Goal: Task Accomplishment & Management: Manage account settings

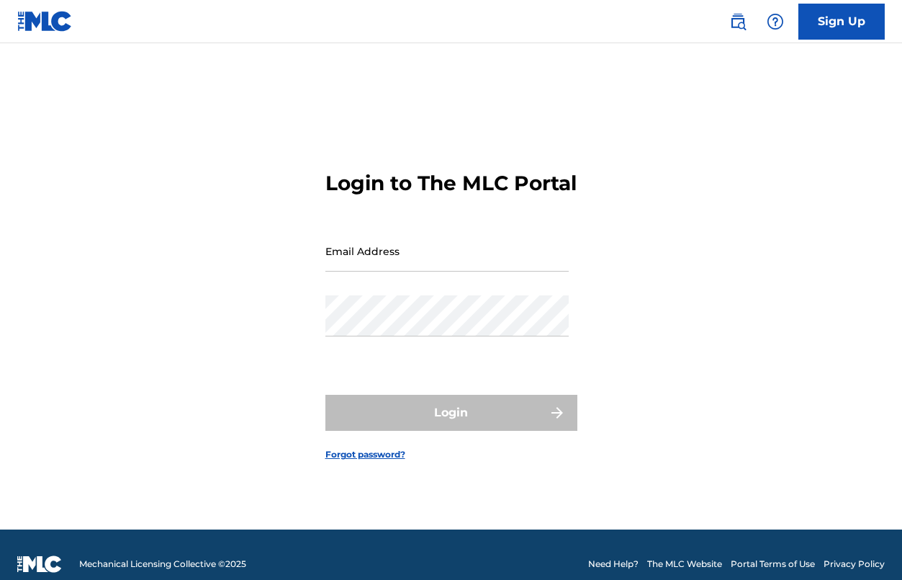
click at [343, 265] on input "Email Address" at bounding box center [446, 250] width 243 height 41
click at [335, 271] on input "Email Address" at bounding box center [446, 250] width 243 height 41
type input "[EMAIL_ADDRESS][DOMAIN_NAME]"
click at [451, 425] on button "Login" at bounding box center [451, 413] width 252 height 36
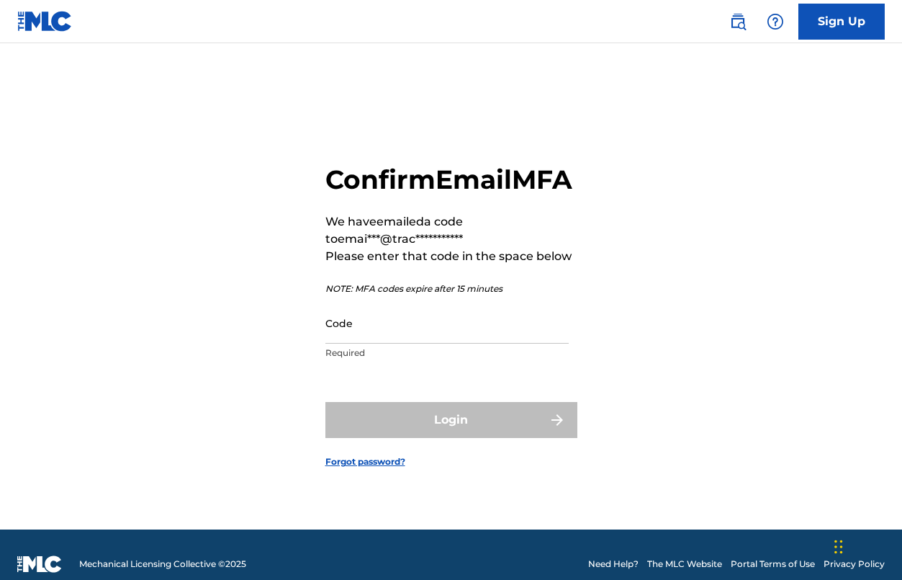
click at [356, 343] on input "Code" at bounding box center [446, 322] width 243 height 41
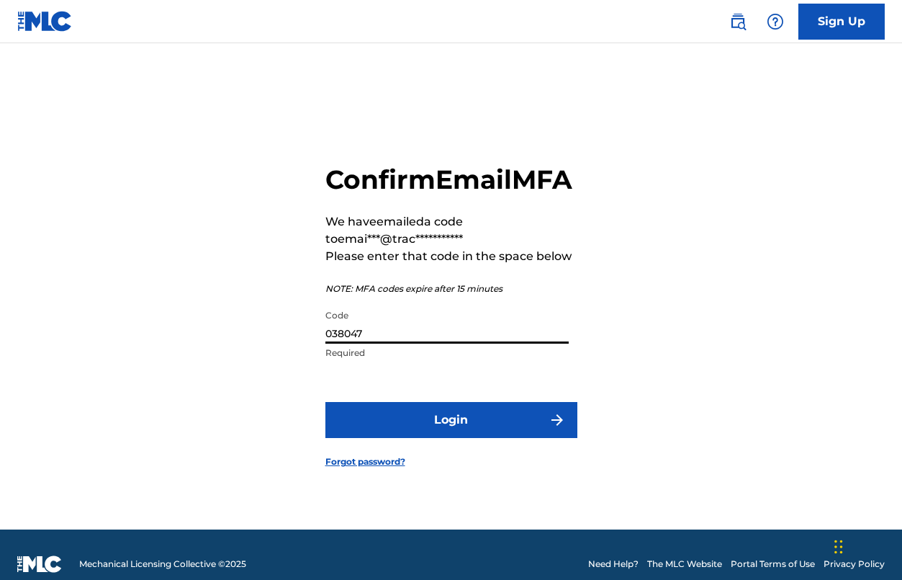
type input "038047"
click at [453, 438] on button "Login" at bounding box center [451, 420] width 252 height 36
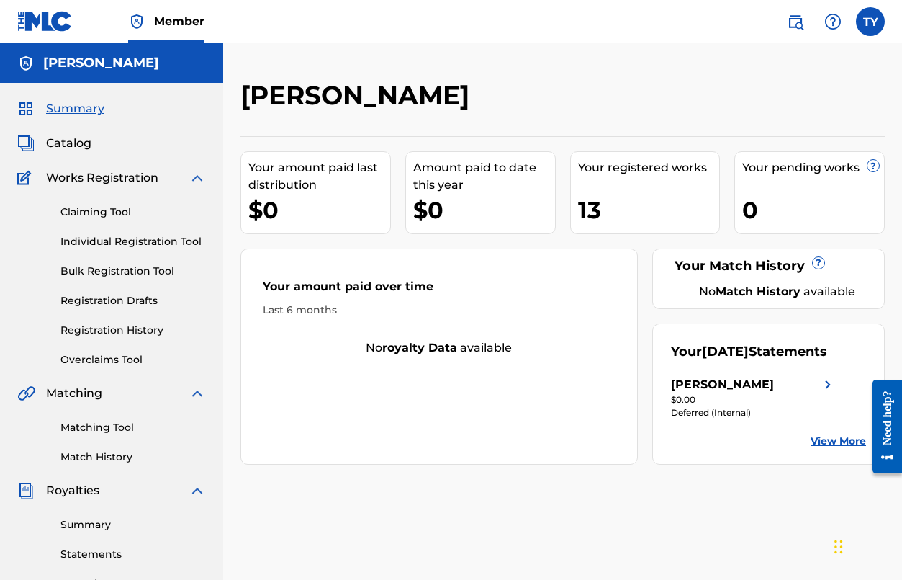
click at [591, 203] on div "13" at bounding box center [649, 210] width 142 height 32
click at [626, 169] on div "Your registered works" at bounding box center [649, 167] width 142 height 17
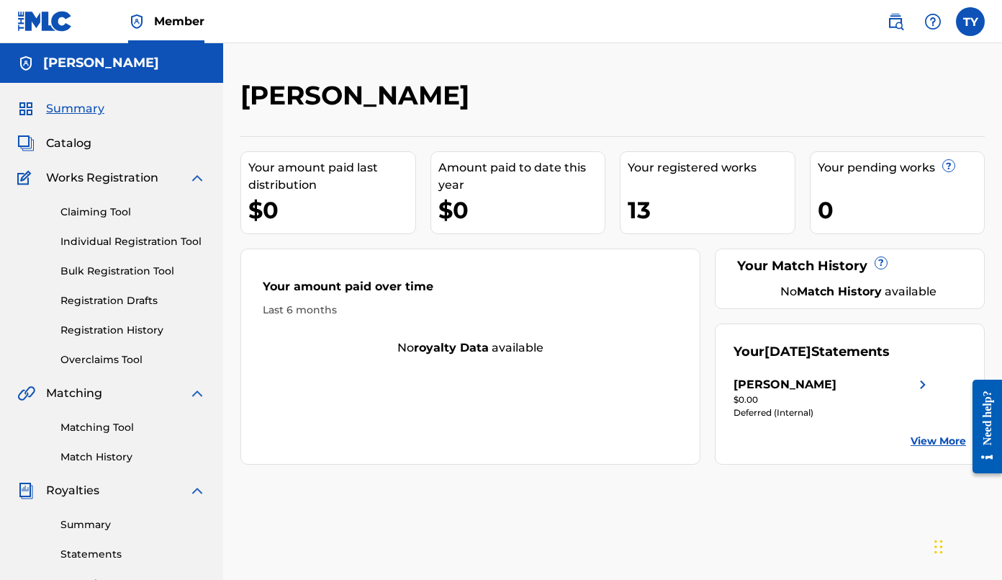
click at [101, 330] on link "Registration History" at bounding box center [132, 330] width 145 height 15
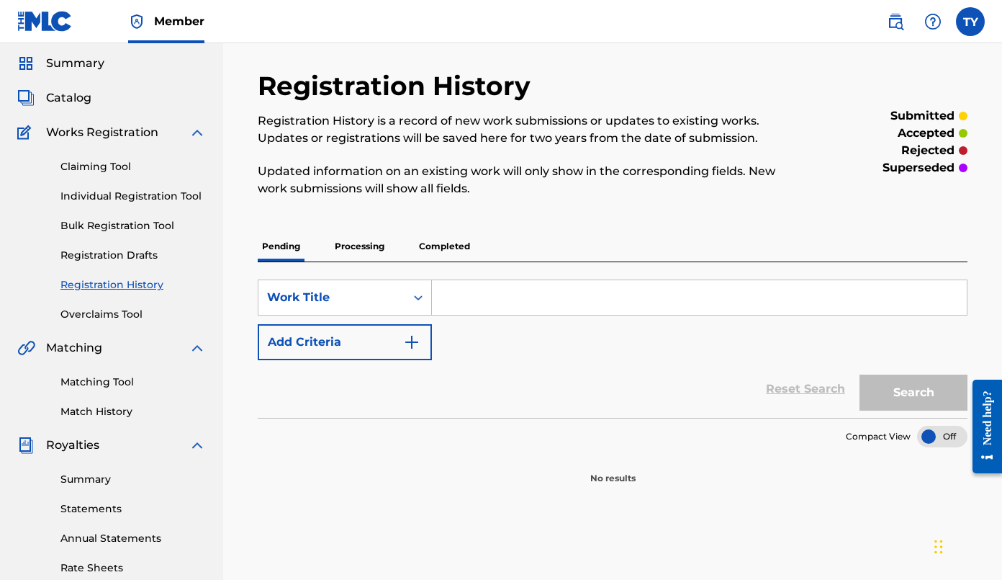
scroll to position [44, 0]
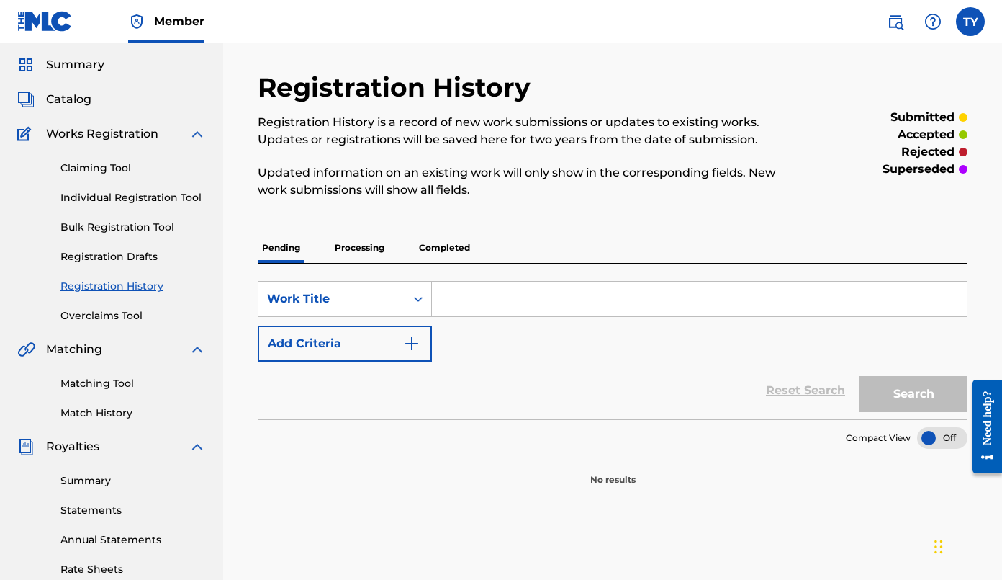
click at [360, 247] on p "Processing" at bounding box center [360, 248] width 58 height 30
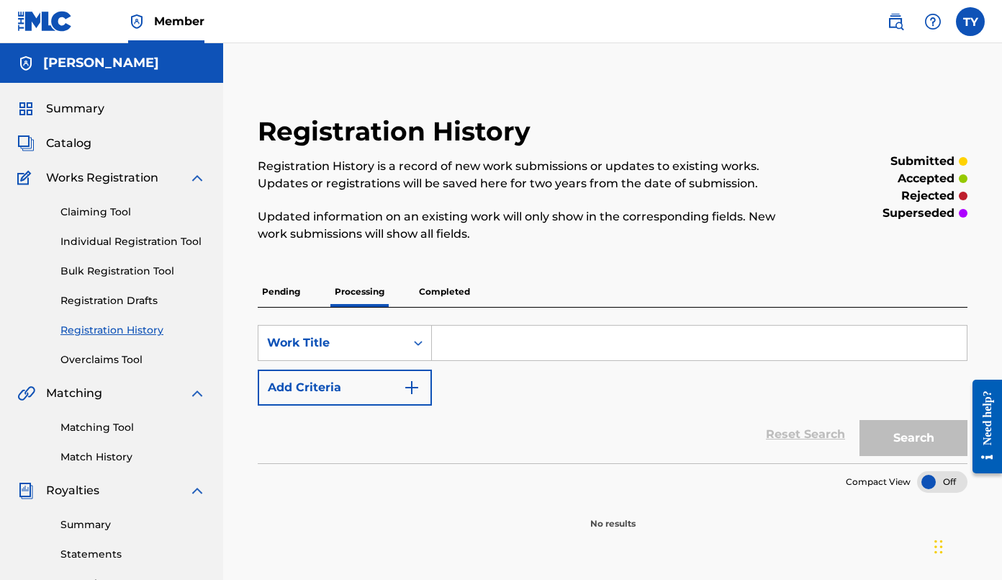
click at [444, 289] on p "Completed" at bounding box center [445, 292] width 60 height 30
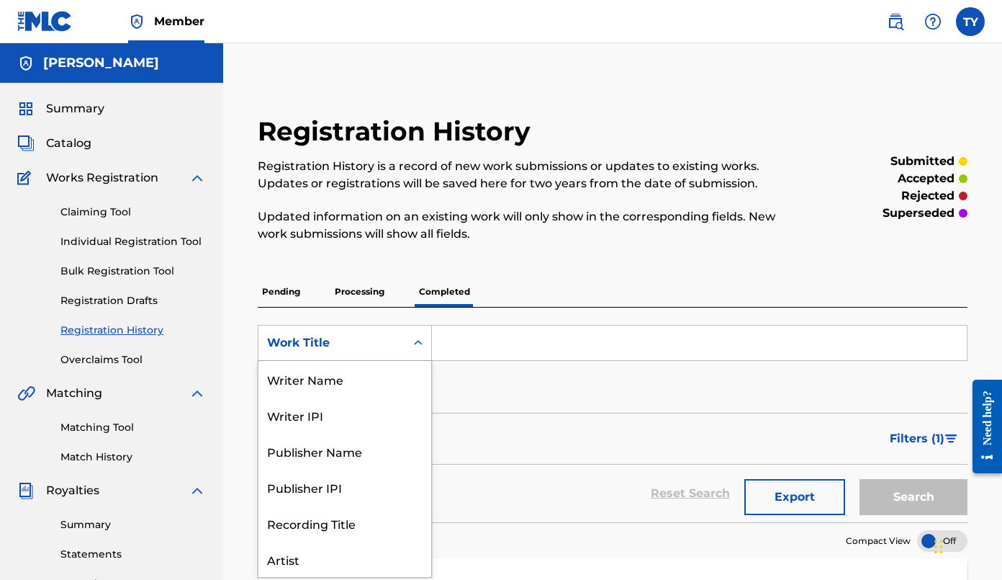
click at [416, 342] on icon "Search Form" at bounding box center [418, 342] width 9 height 5
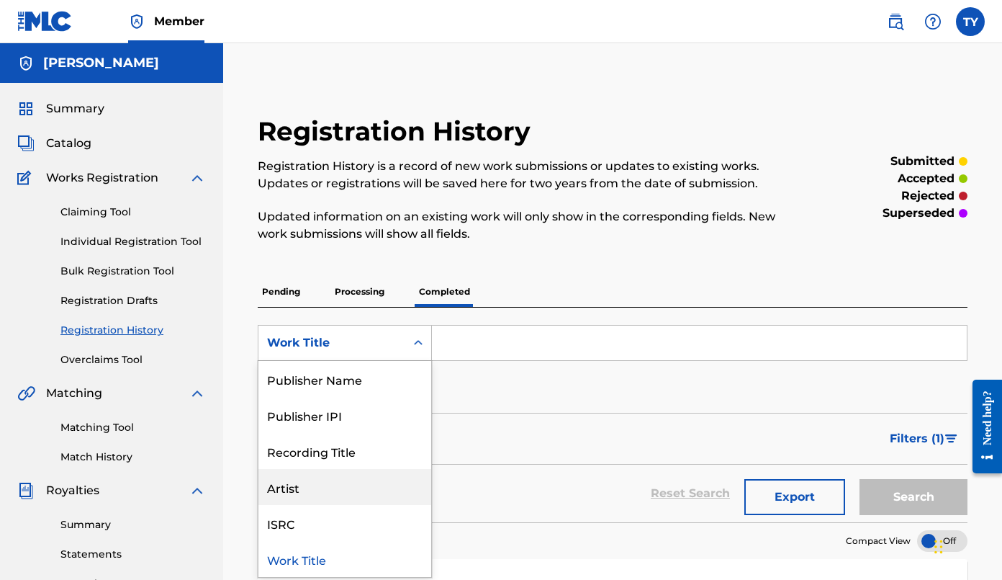
click at [323, 490] on div "Artist" at bounding box center [345, 487] width 173 height 36
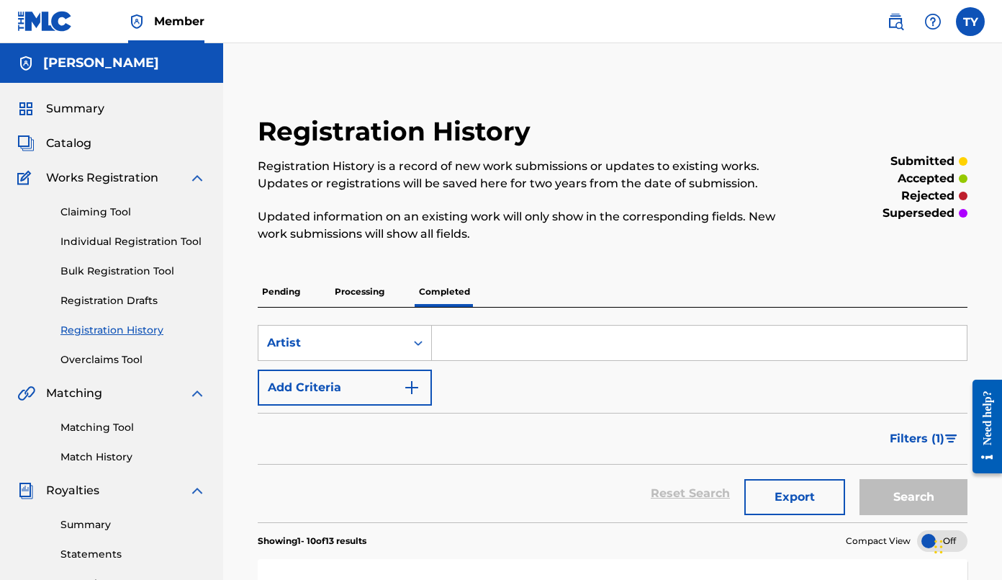
click at [469, 340] on input "Search Form" at bounding box center [699, 342] width 535 height 35
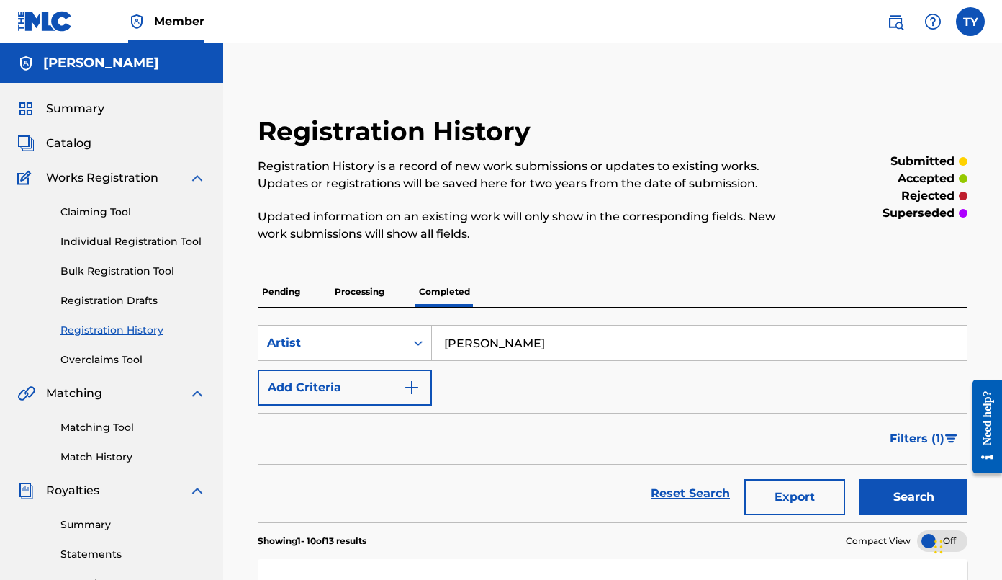
type input "[PERSON_NAME]"
click at [902, 490] on button "Search" at bounding box center [914, 497] width 108 height 36
click at [85, 212] on link "Claiming Tool" at bounding box center [132, 212] width 145 height 15
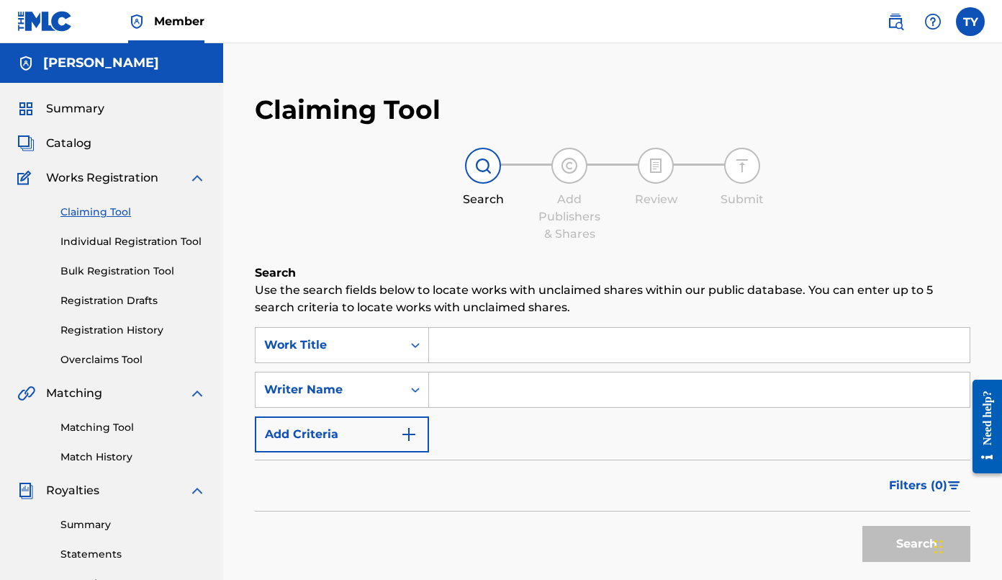
click at [485, 342] on input "Search Form" at bounding box center [699, 345] width 541 height 35
click at [472, 340] on input "Search Form" at bounding box center [699, 345] width 541 height 35
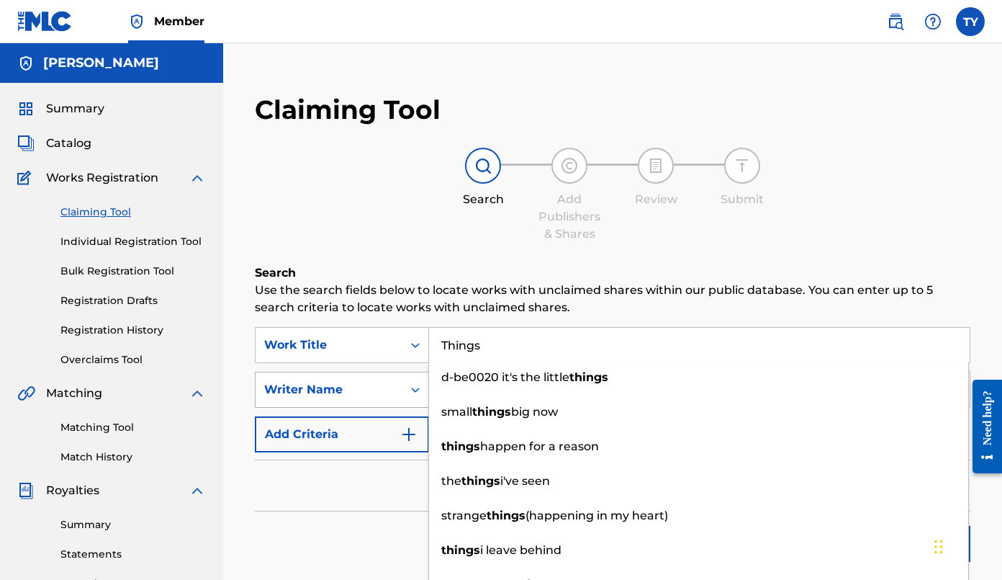
type input "Things"
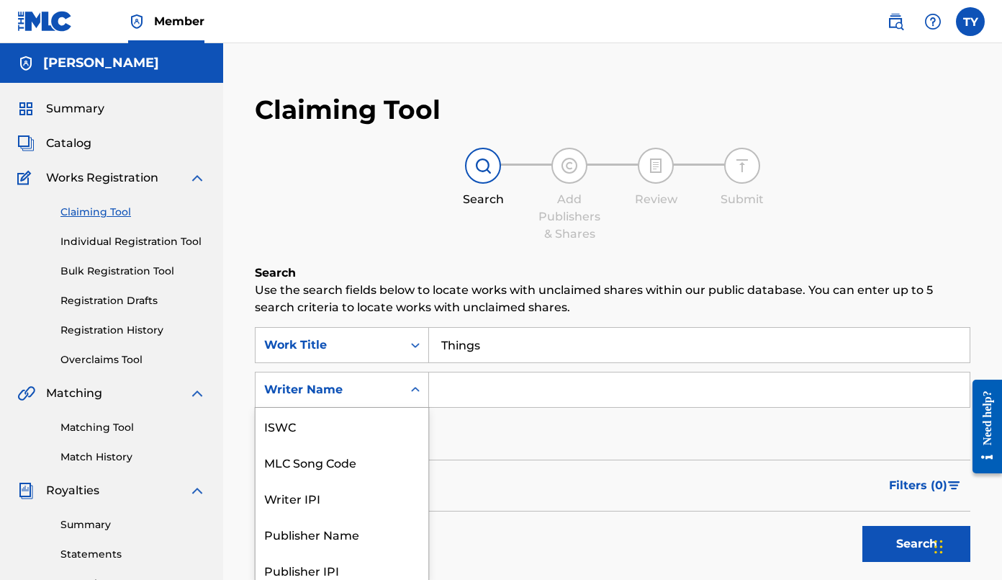
click at [385, 389] on div "Writer Name selected, 7 of 7. 7 results available. Use Up and Down to choose op…" at bounding box center [342, 390] width 174 height 36
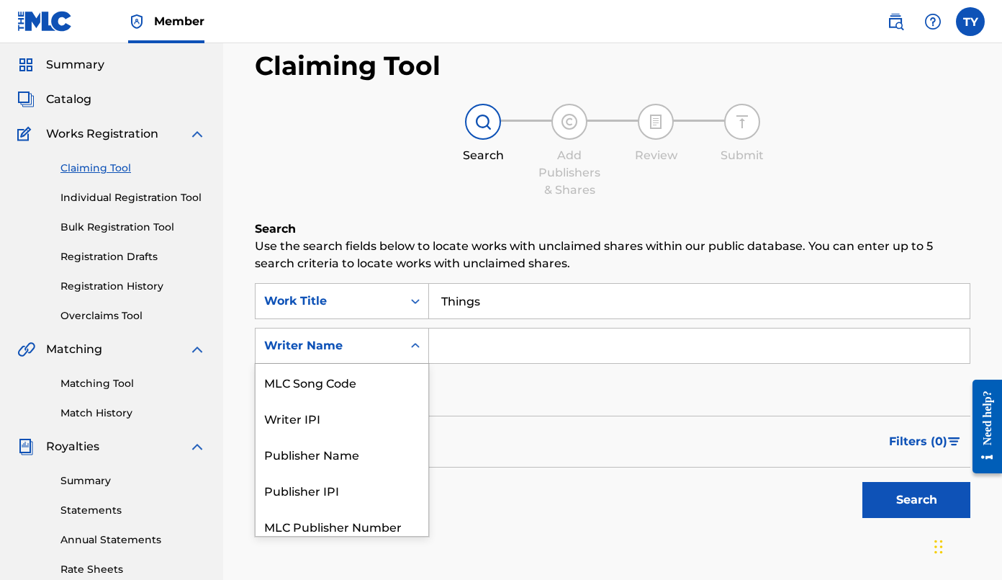
scroll to position [45, 0]
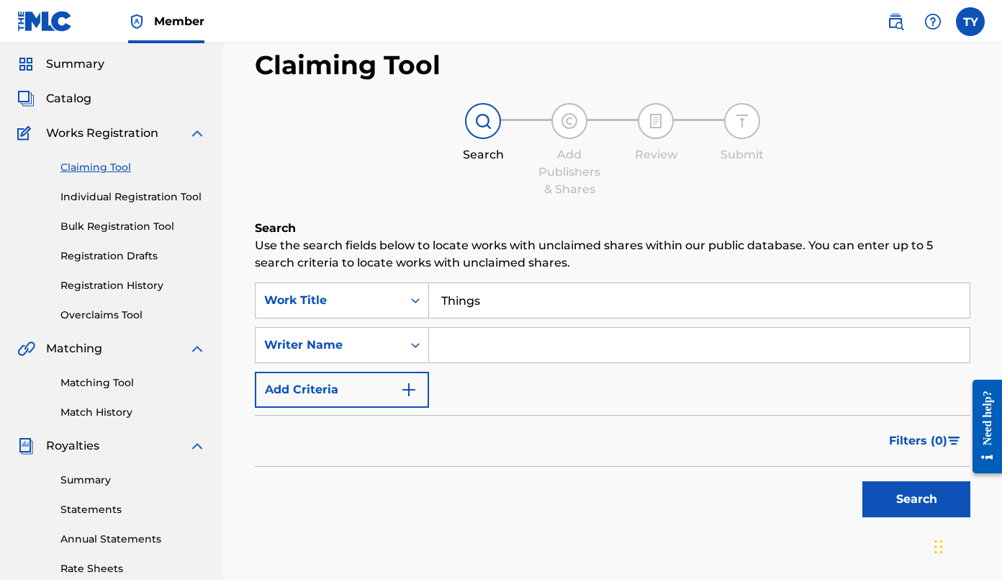
click at [467, 347] on input "Search Form" at bounding box center [699, 345] width 541 height 35
type input "[PERSON_NAME]"
click at [902, 500] on button "Search" at bounding box center [917, 499] width 108 height 36
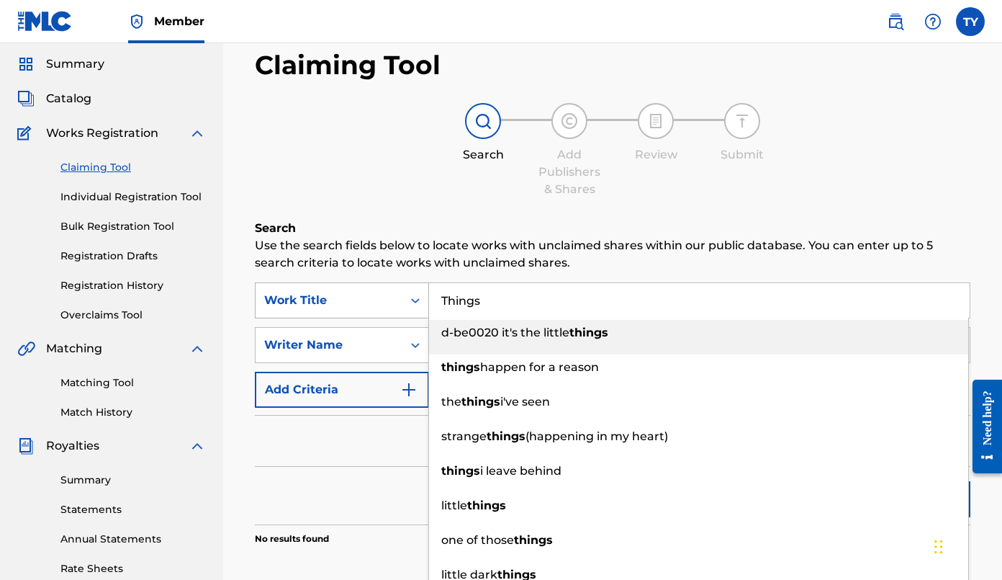
drag, startPoint x: 495, startPoint y: 306, endPoint x: 426, endPoint y: 306, distance: 69.9
click at [426, 306] on div "SearchWithCriteria0c488505-2e82-42dc-a84a-cd79be96d0f8 Work Title Things d-be00…" at bounding box center [613, 300] width 716 height 36
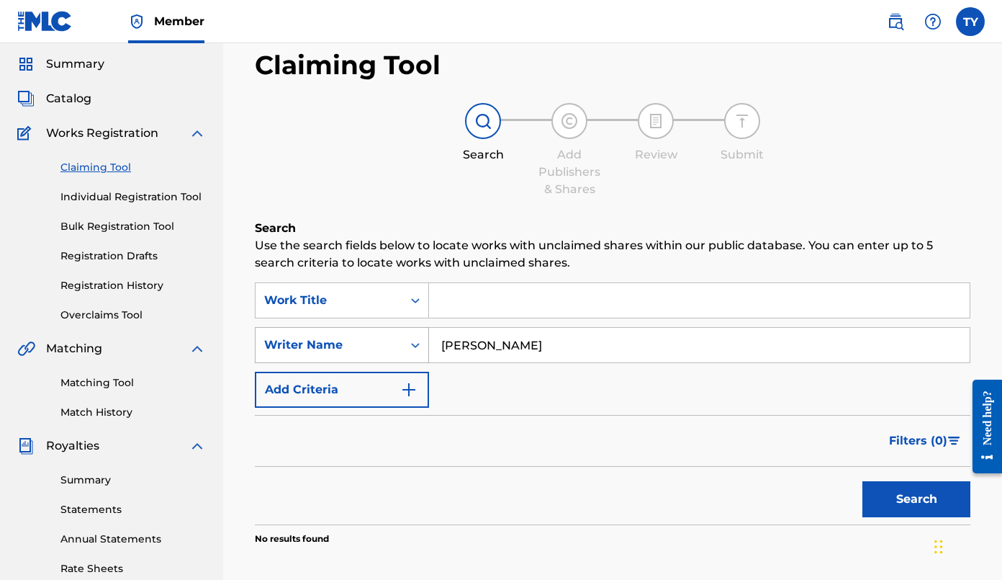
drag, startPoint x: 524, startPoint y: 349, endPoint x: 407, endPoint y: 346, distance: 116.7
click at [407, 346] on div "SearchWithCriteria5cfe6933-4e8d-45dc-9aa8-1a8e55af36b9 Writer Name [PERSON_NAME]" at bounding box center [613, 345] width 716 height 36
click at [75, 97] on span "Catalog" at bounding box center [68, 98] width 45 height 17
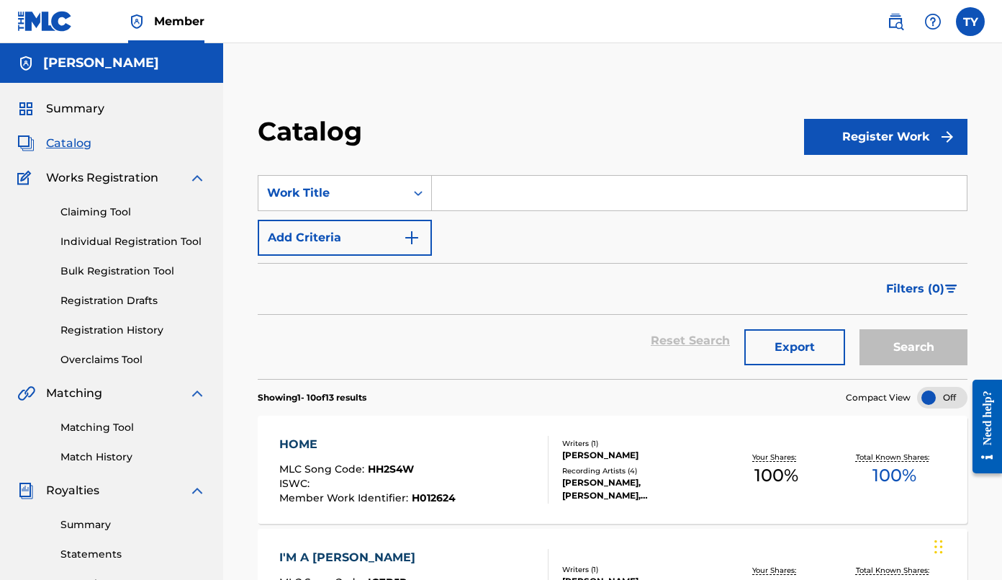
click at [187, 27] on span "Member" at bounding box center [179, 21] width 50 height 17
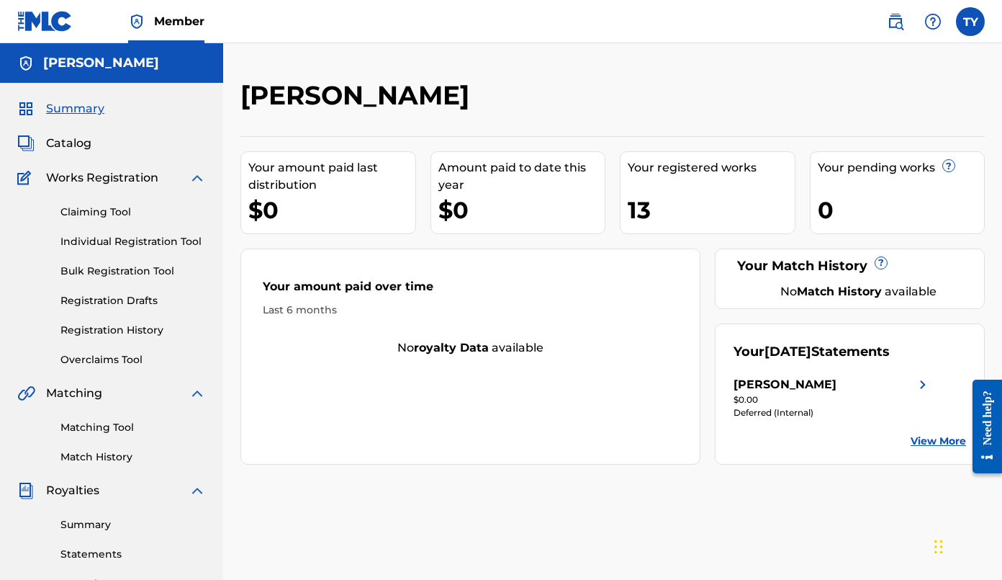
click at [902, 440] on link "View More" at bounding box center [938, 441] width 55 height 15
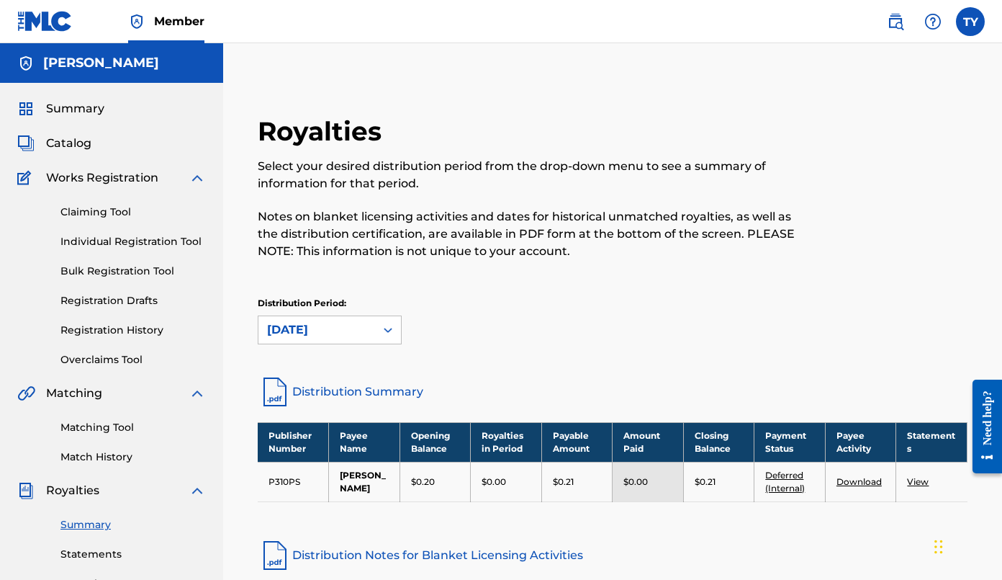
click at [184, 19] on span "Member" at bounding box center [179, 21] width 50 height 17
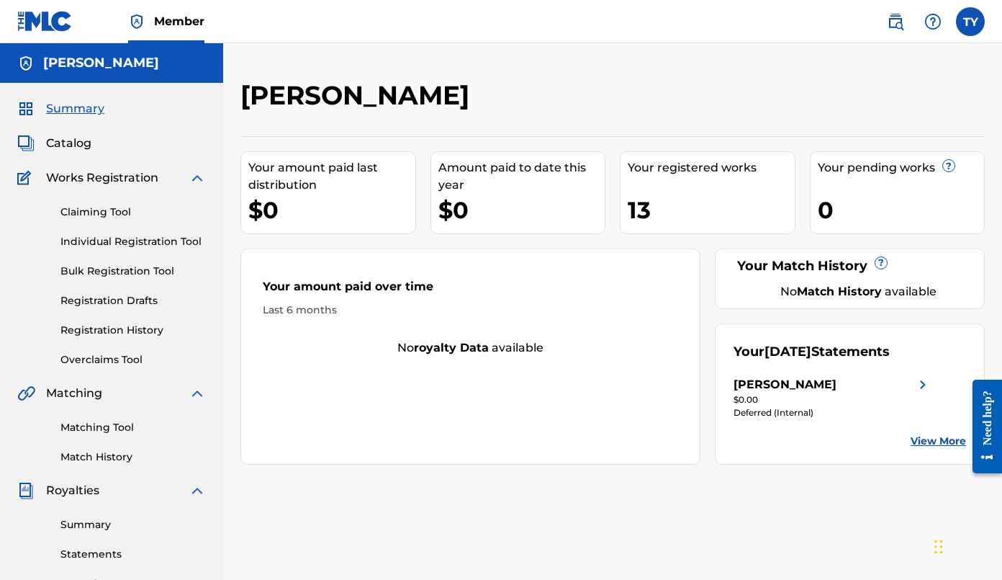
click at [64, 141] on span "Catalog" at bounding box center [68, 143] width 45 height 17
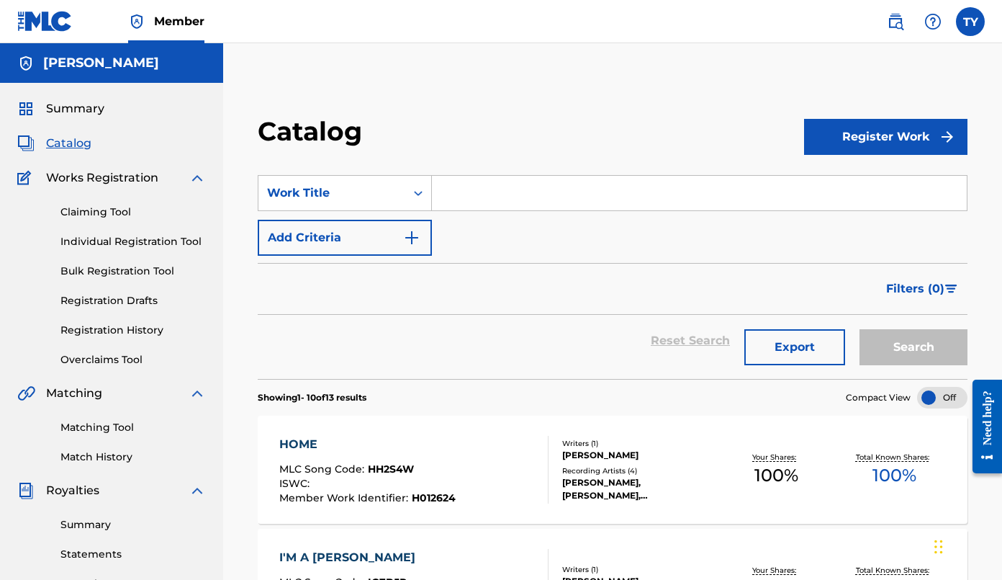
click at [878, 133] on button "Register Work" at bounding box center [885, 137] width 163 height 36
click at [848, 182] on link "Individual" at bounding box center [885, 183] width 163 height 35
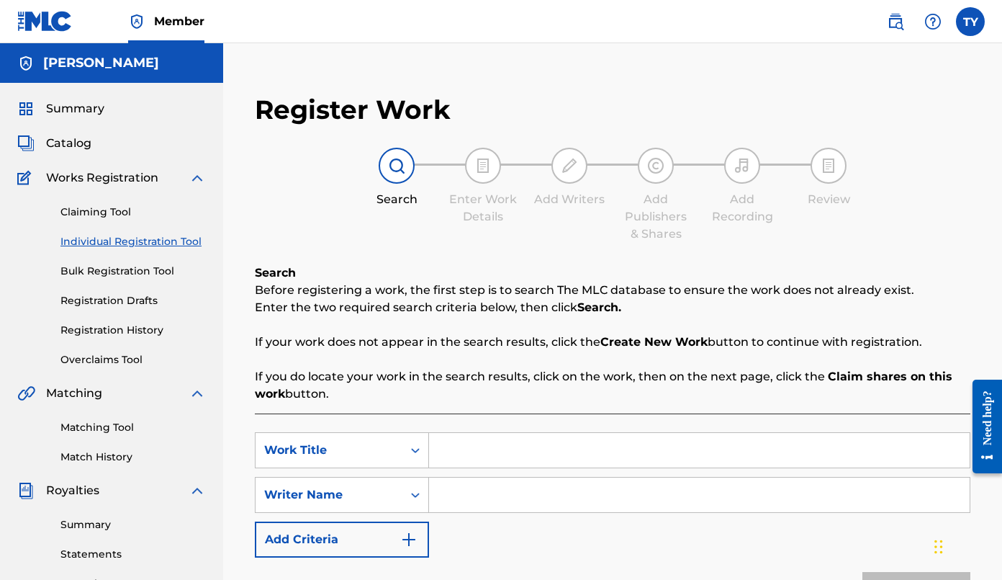
click at [473, 451] on input "Search Form" at bounding box center [699, 450] width 541 height 35
type input "S"
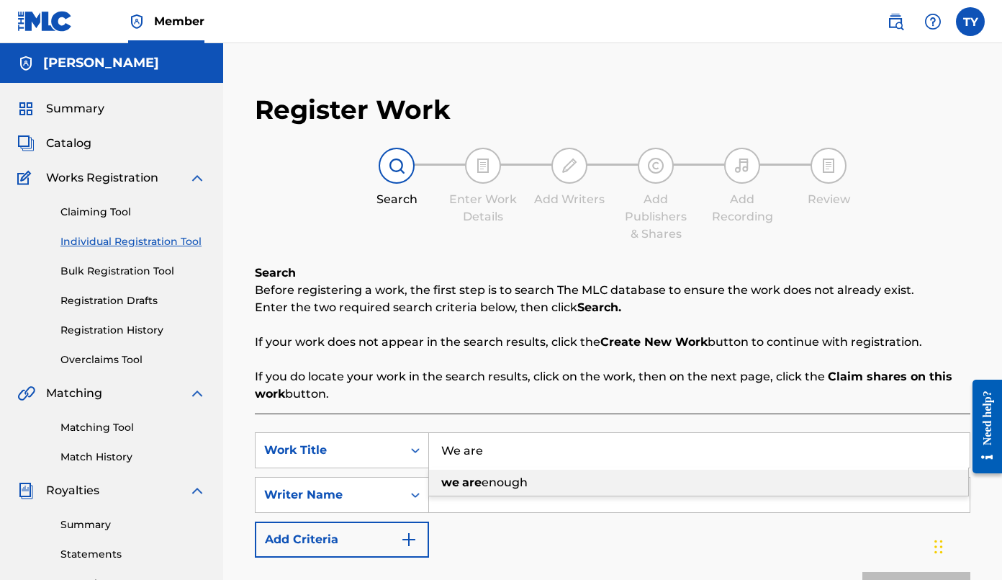
click at [493, 481] on span "enough" at bounding box center [505, 482] width 46 height 14
type input "we are enough"
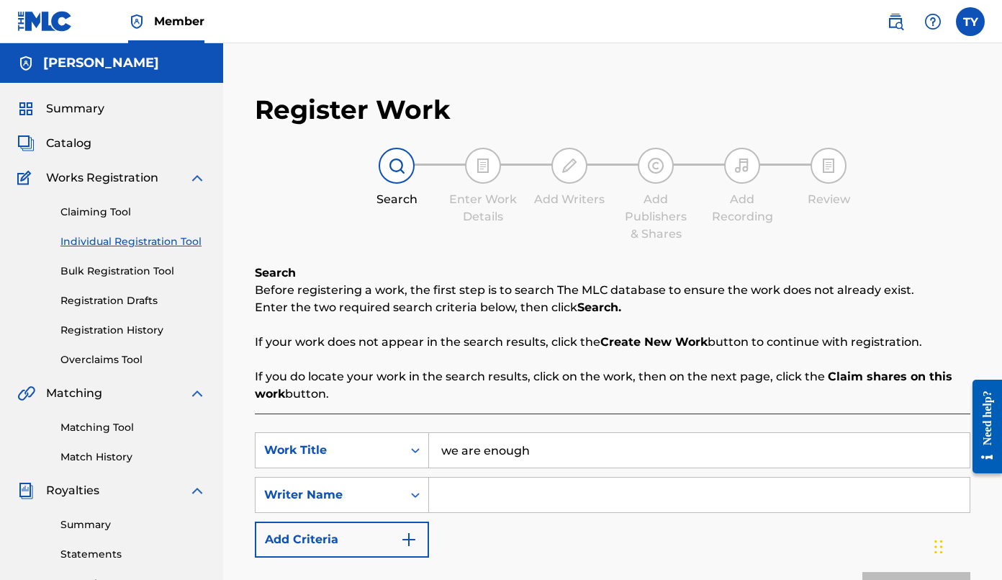
click at [476, 495] on input "Search Form" at bounding box center [699, 494] width 541 height 35
click at [411, 537] on img "Search Form" at bounding box center [408, 539] width 17 height 17
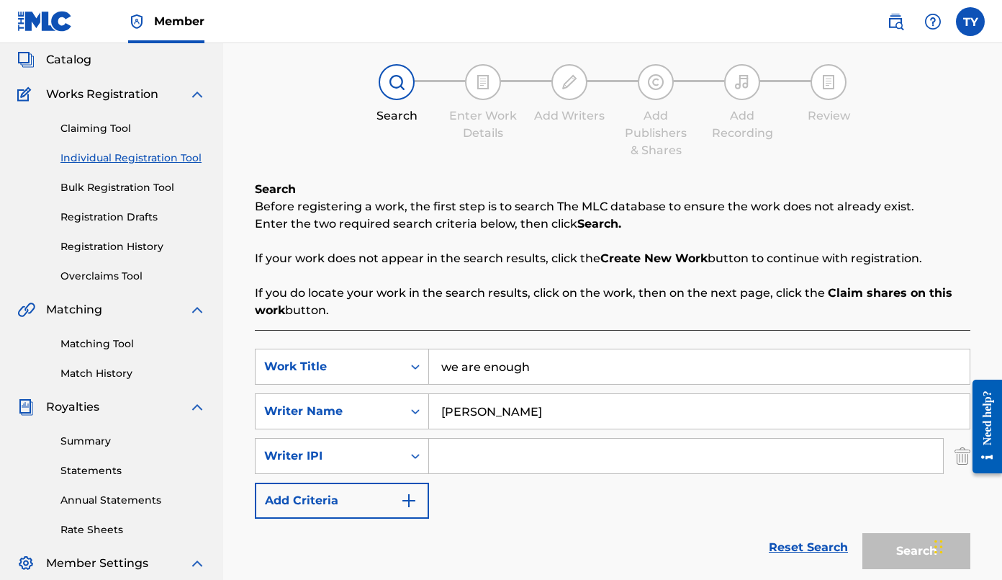
scroll to position [81, 0]
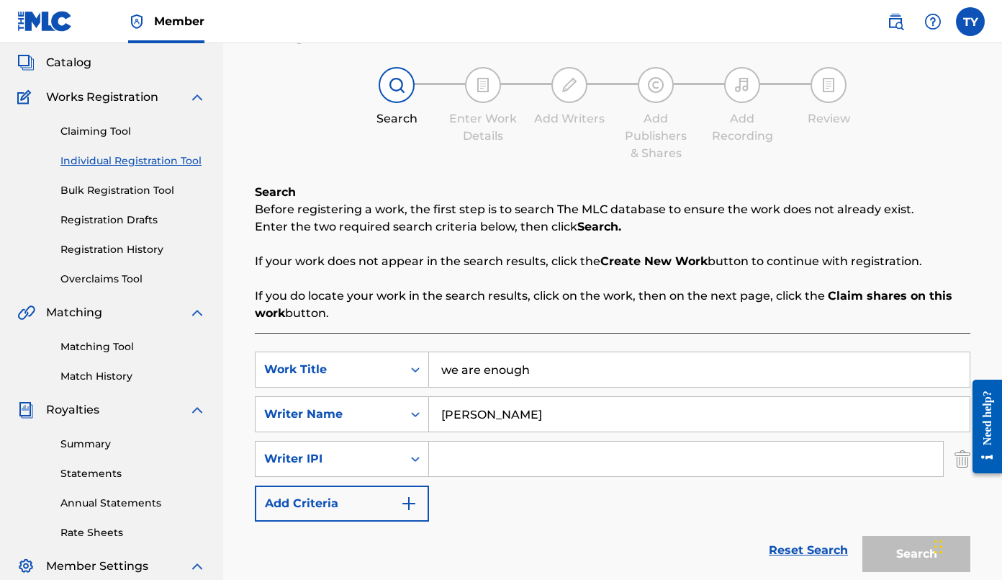
click at [458, 453] on input "Search Form" at bounding box center [686, 458] width 514 height 35
click at [409, 503] on img "Search Form" at bounding box center [408, 503] width 17 height 17
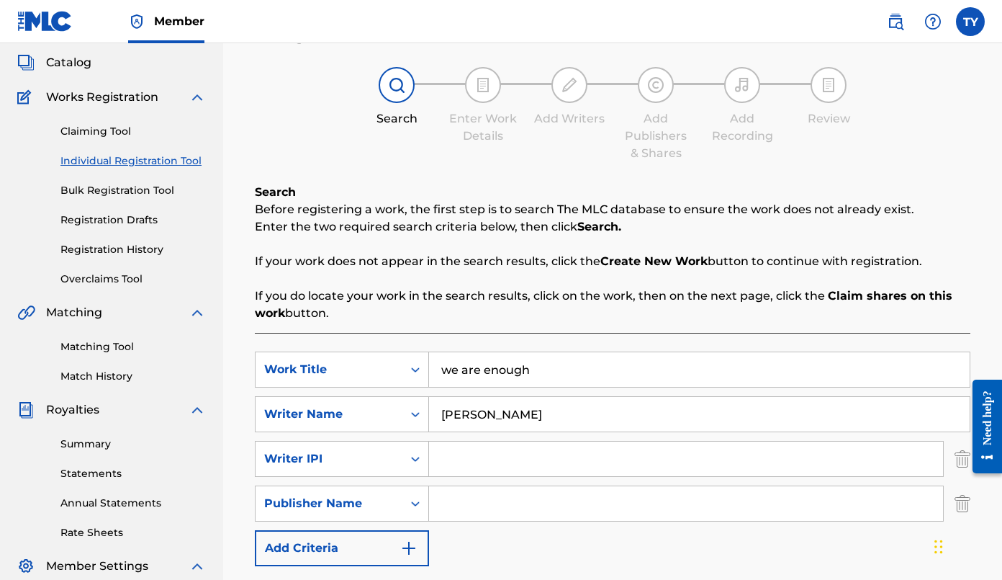
click at [406, 546] on img "Search Form" at bounding box center [408, 547] width 17 height 17
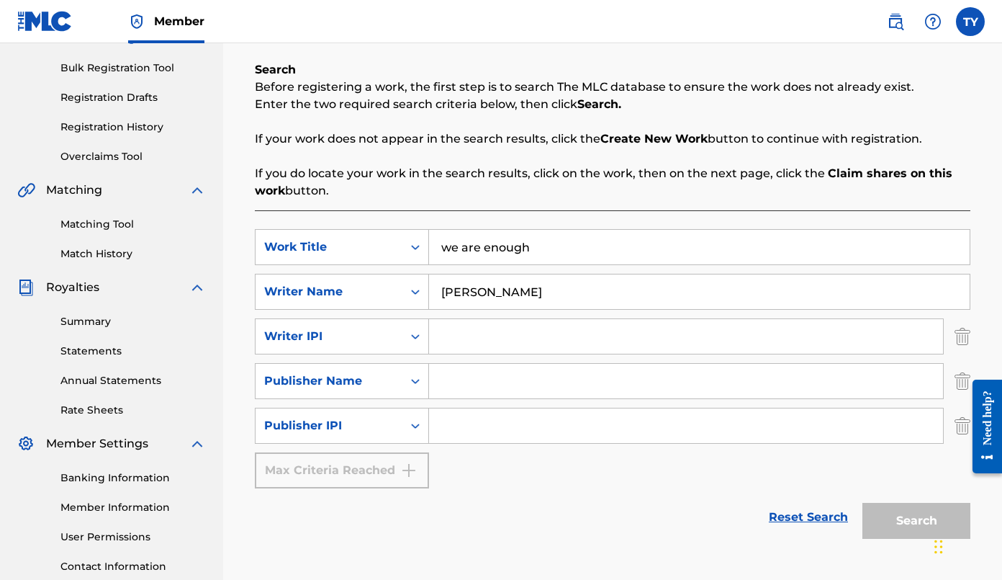
scroll to position [205, 0]
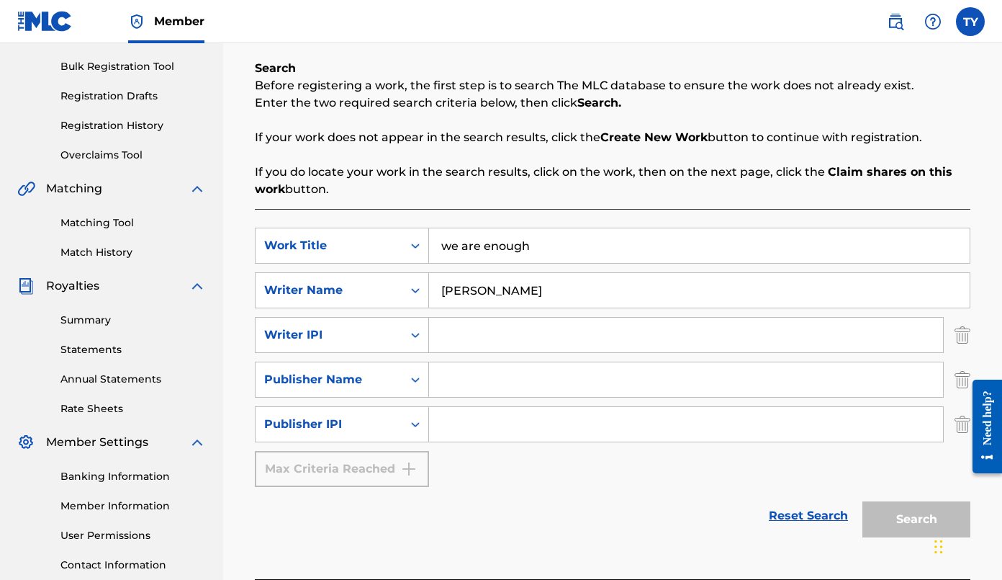
click at [531, 292] on input "[PERSON_NAME]" at bounding box center [699, 290] width 541 height 35
type input "[PERSON_NAME] and [PERSON_NAME]"
click at [718, 490] on div "Reset Search Search" at bounding box center [613, 516] width 716 height 58
click at [902, 519] on div "Search" at bounding box center [912, 516] width 115 height 58
click at [708, 239] on input "we are enough" at bounding box center [699, 245] width 541 height 35
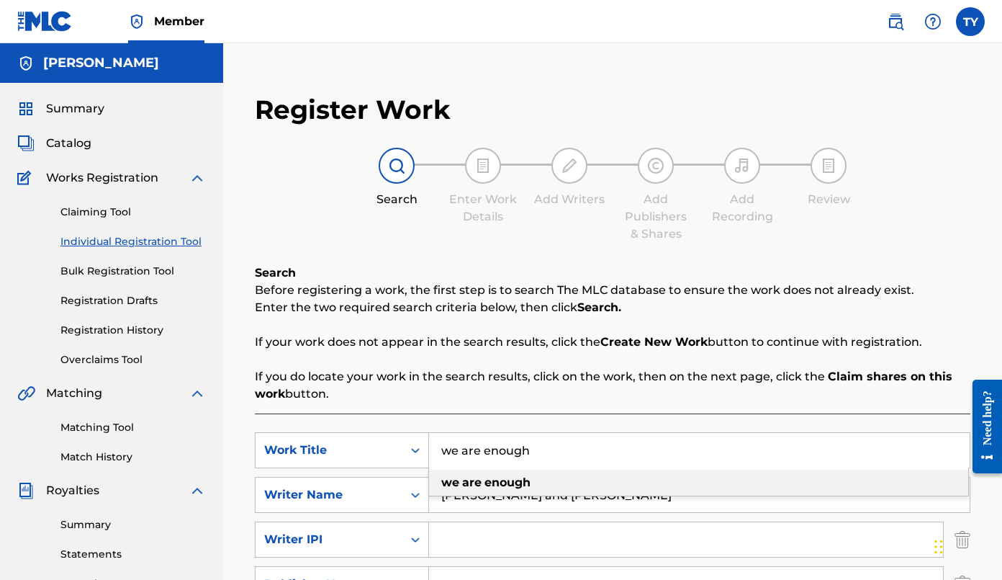
scroll to position [0, 0]
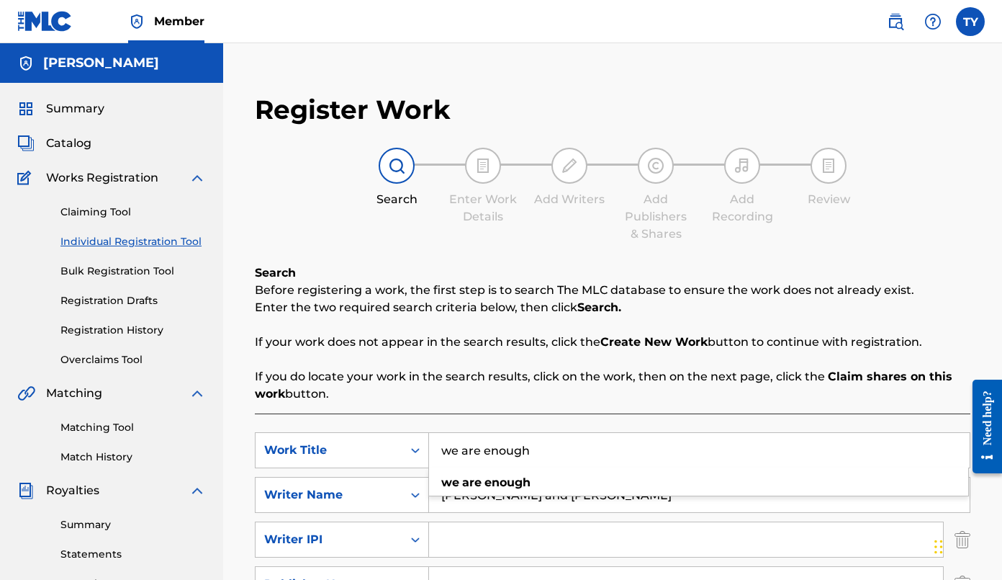
click at [74, 146] on span "Catalog" at bounding box center [68, 143] width 45 height 17
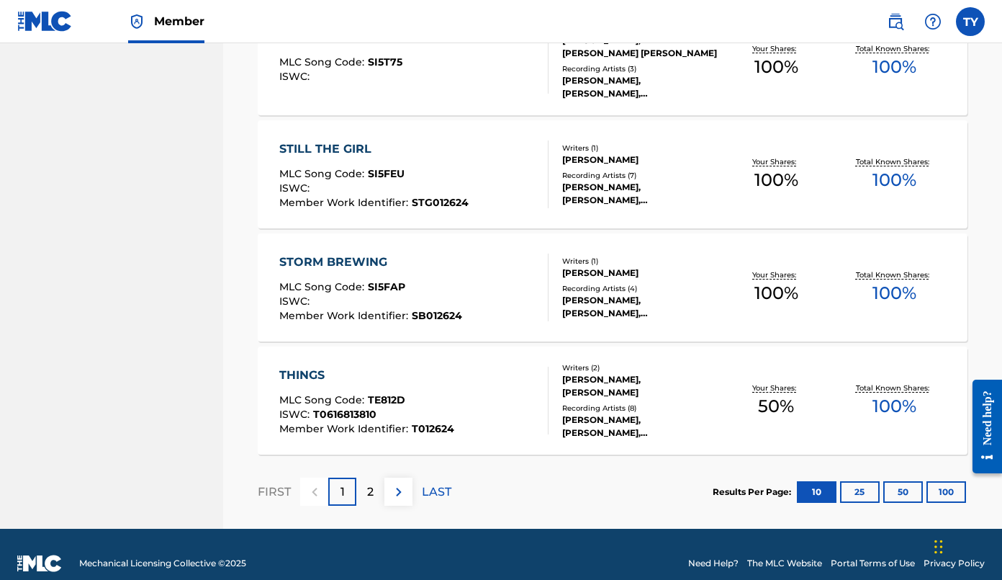
scroll to position [1095, 0]
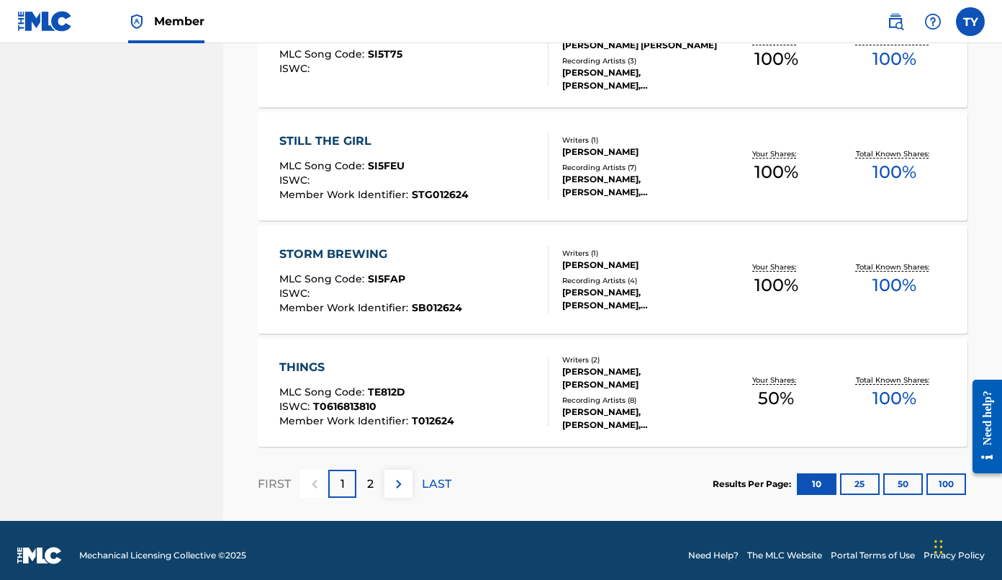
click at [397, 483] on img at bounding box center [398, 483] width 17 height 17
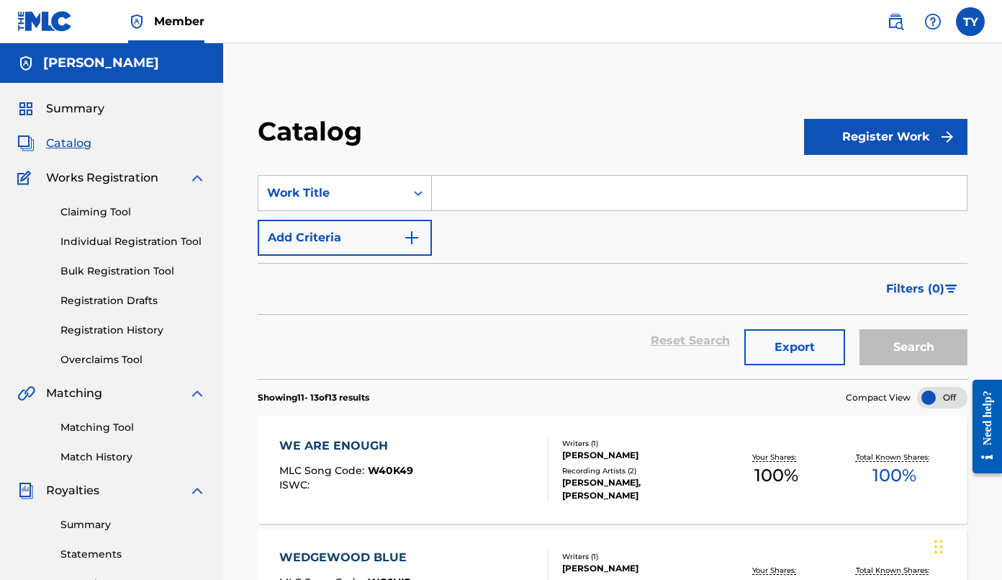
scroll to position [0, 0]
click at [181, 22] on span "Member" at bounding box center [179, 21] width 50 height 17
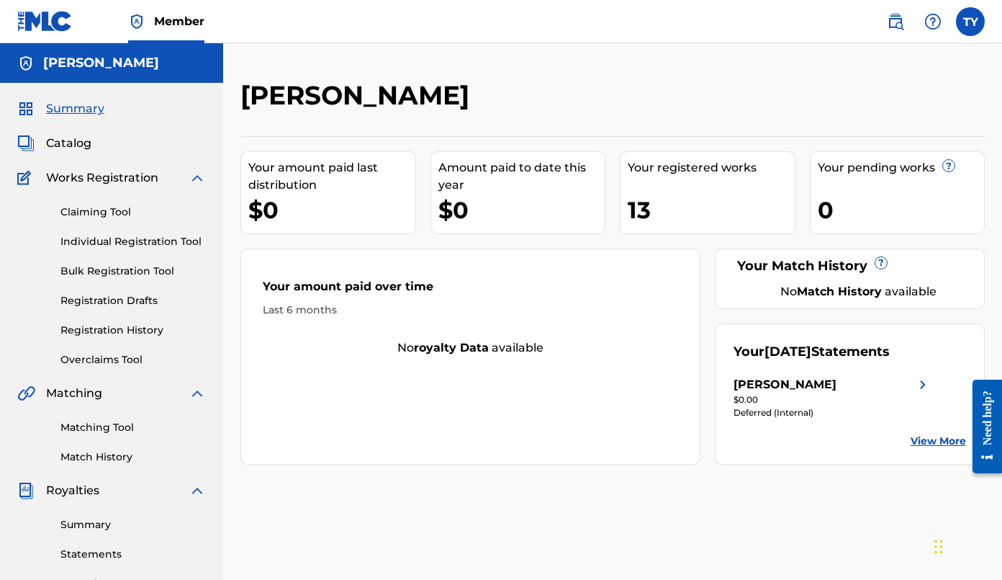
click at [902, 441] on link "View More" at bounding box center [938, 441] width 55 height 15
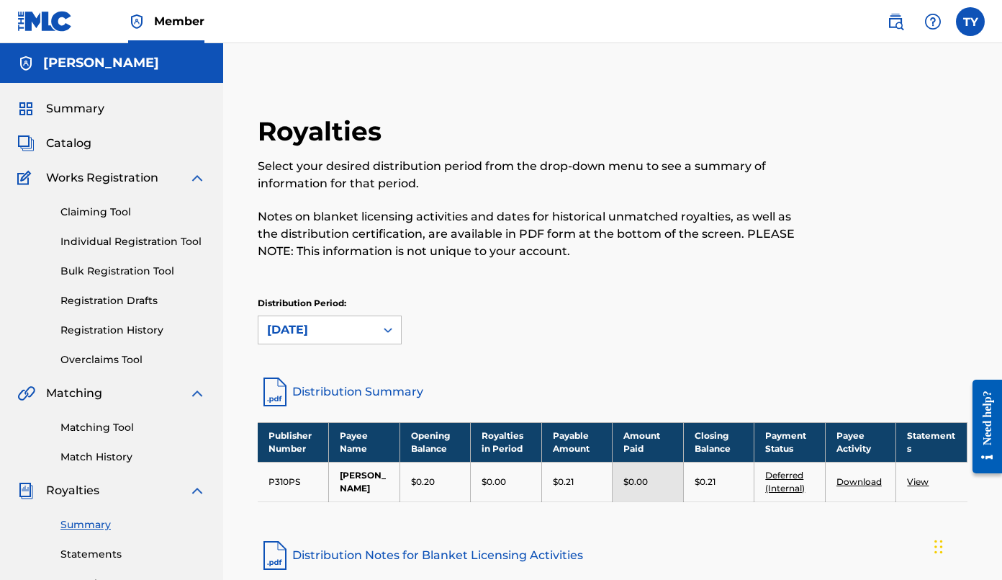
click at [76, 142] on span "Catalog" at bounding box center [68, 143] width 45 height 17
